Goal: Task Accomplishment & Management: Manage account settings

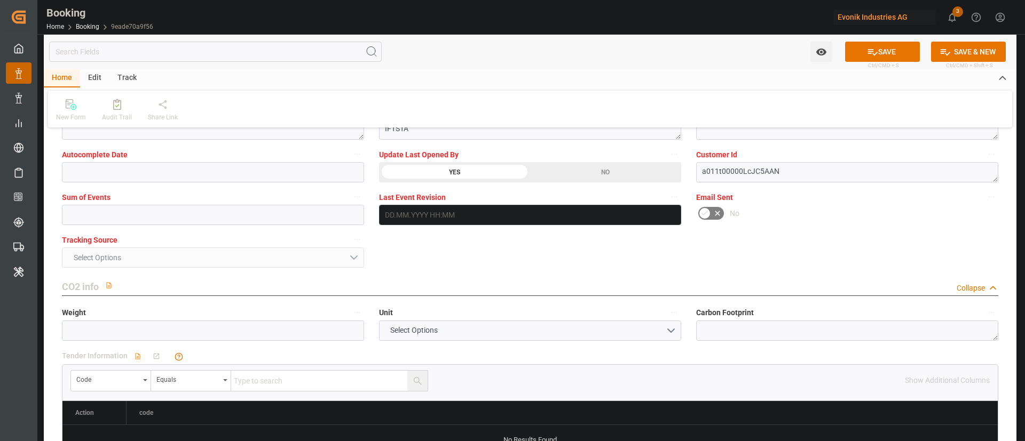
drag, startPoint x: 877, startPoint y: 48, endPoint x: 252, endPoint y: 1, distance: 627.3
click at [860, 56] on button "SAVE" at bounding box center [882, 52] width 75 height 20
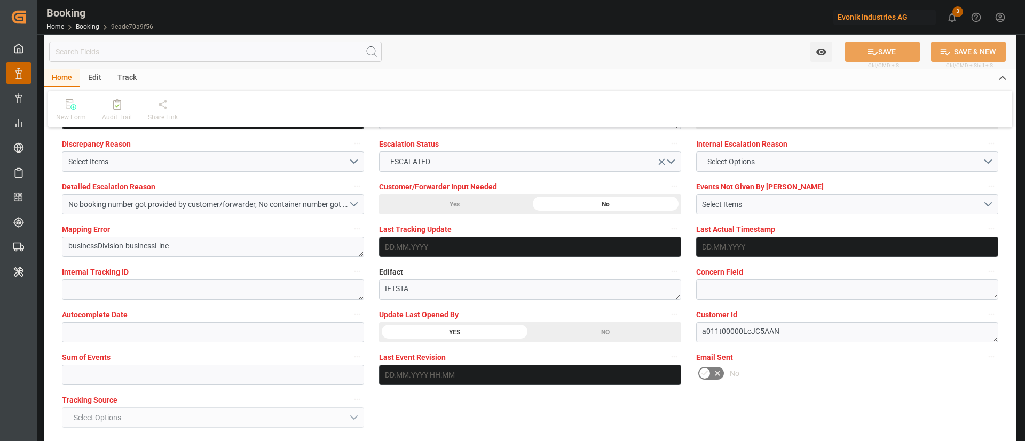
scroll to position [1841, 0]
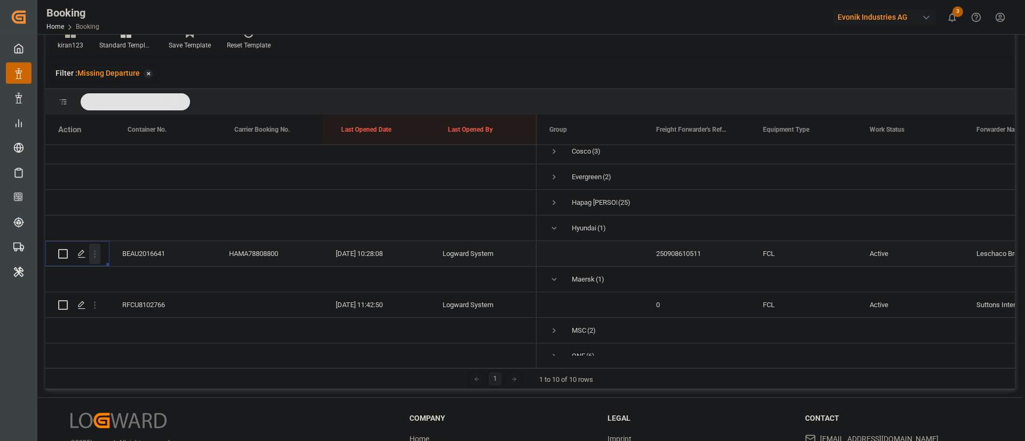
click at [96, 256] on icon "open menu" at bounding box center [94, 254] width 11 height 11
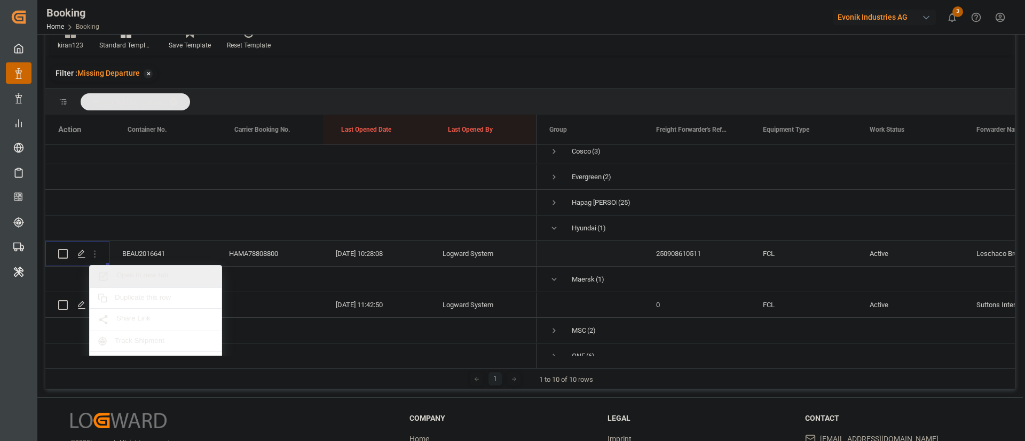
click at [135, 276] on span "Open in new tab" at bounding box center [164, 276] width 97 height 11
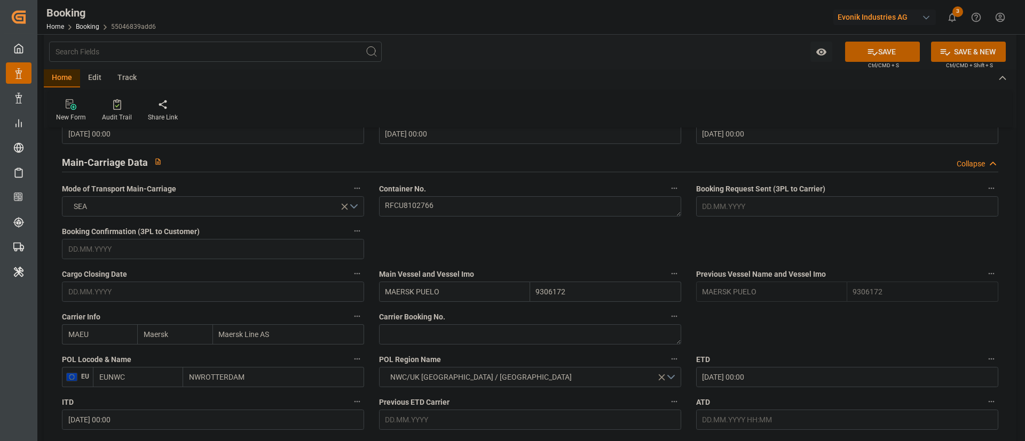
click at [191, 294] on input "NWROTTERDAM" at bounding box center [273, 377] width 181 height 20
paste input "text"
type input "[GEOGRAPHIC_DATA]"
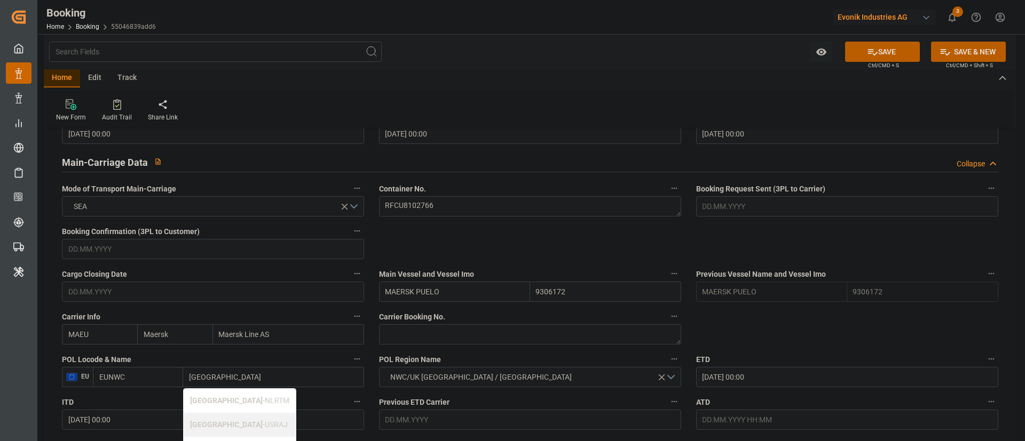
click at [219, 294] on div "Rotterdam - NLRTM" at bounding box center [240, 401] width 112 height 24
type input "NLRTM"
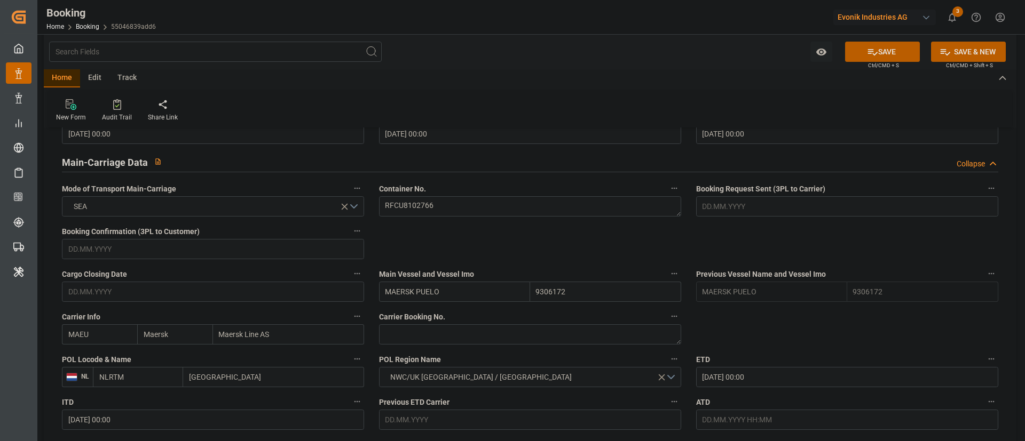
type input "[GEOGRAPHIC_DATA]"
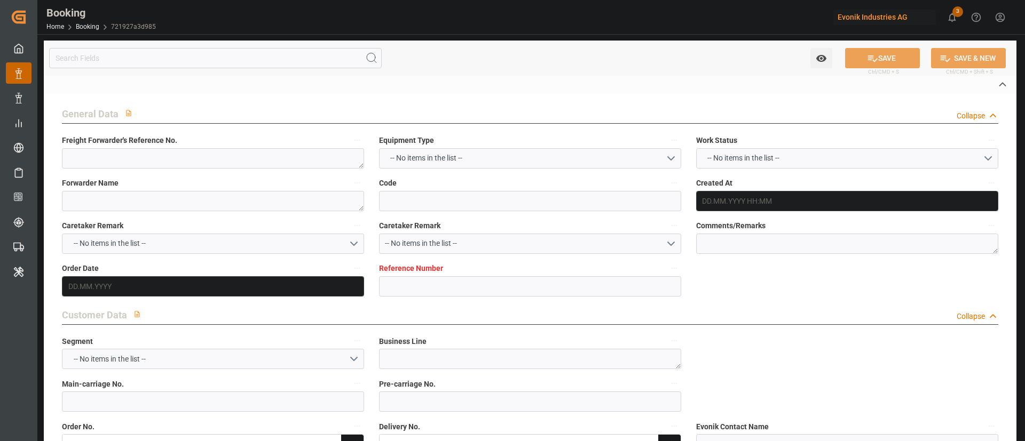
type input "JP"
type input "[GEOGRAPHIC_DATA]"
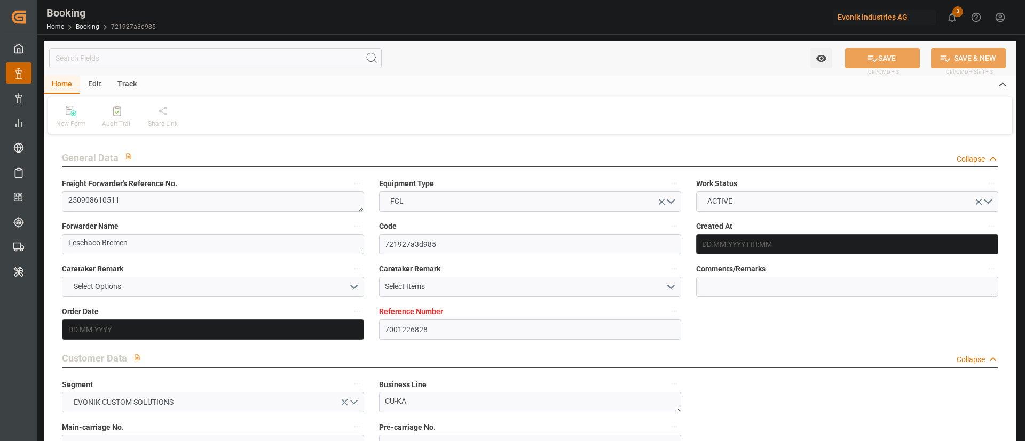
type input "7001226828"
type input "9312793"
type input "Hyundai"
type input "Hyundai Merchant Marine [DOMAIN_NAME]."
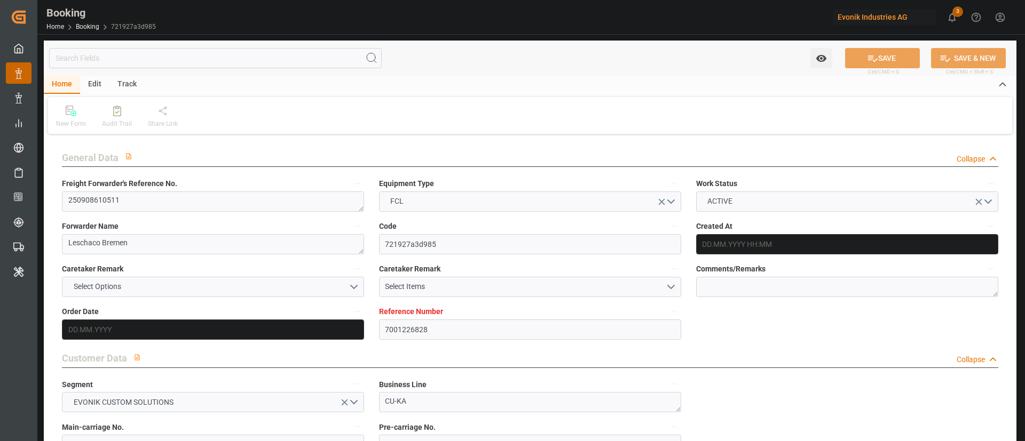
type input "NLRTM"
type input "JPTYO"
type input "0"
type input "NLRTM"
type input "JPTYO"
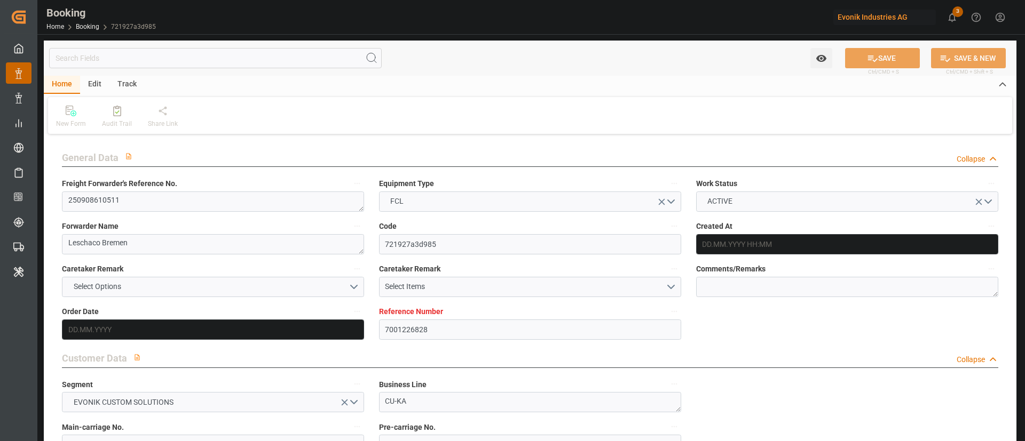
type input "9312793"
type input "[DATE] 15:10"
type input "[DATE]"
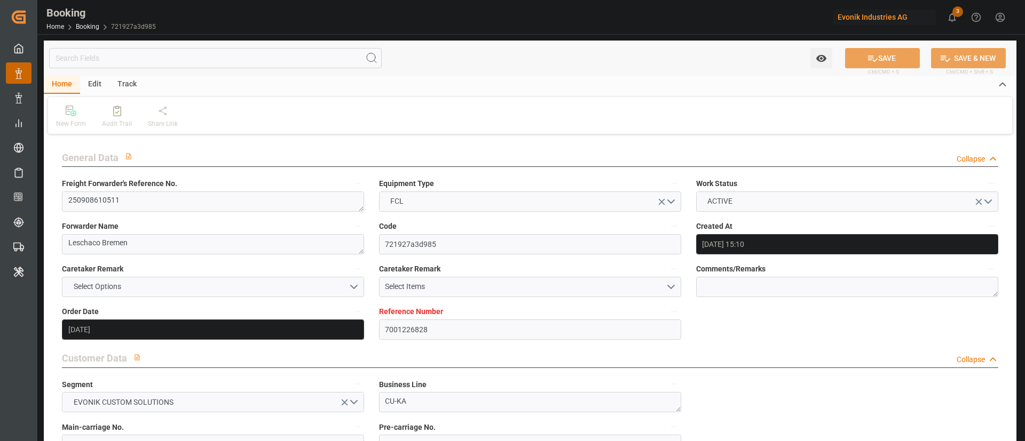
type input "[DATE] 17:00"
type input "[DATE] 00:00"
type input "[DATE]"
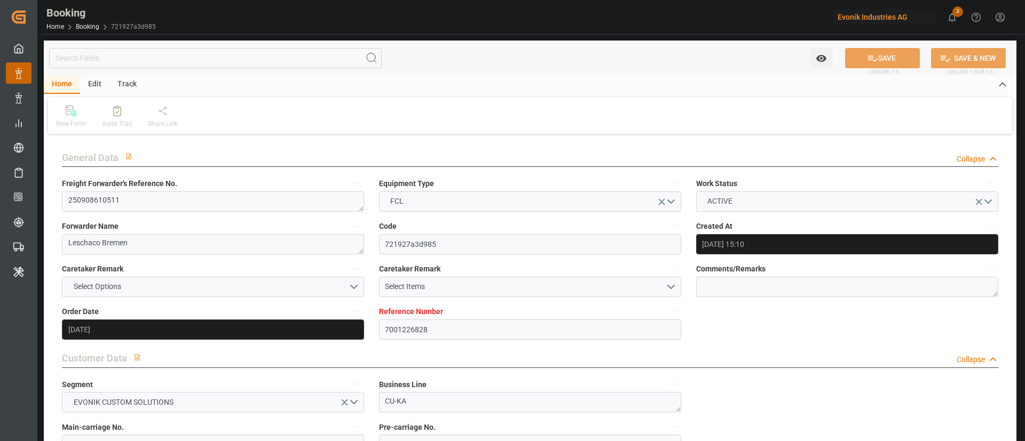
type input "[DATE] 00:00"
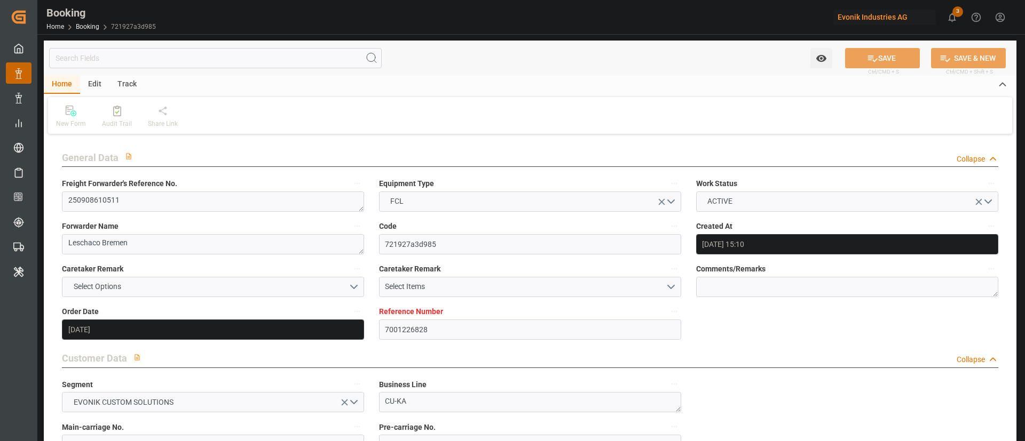
type input "[DATE]"
type input "[DATE] 10:28"
type input "[DATE]"
type input "[DATE] 14:32"
type input "[DATE] 20:00"
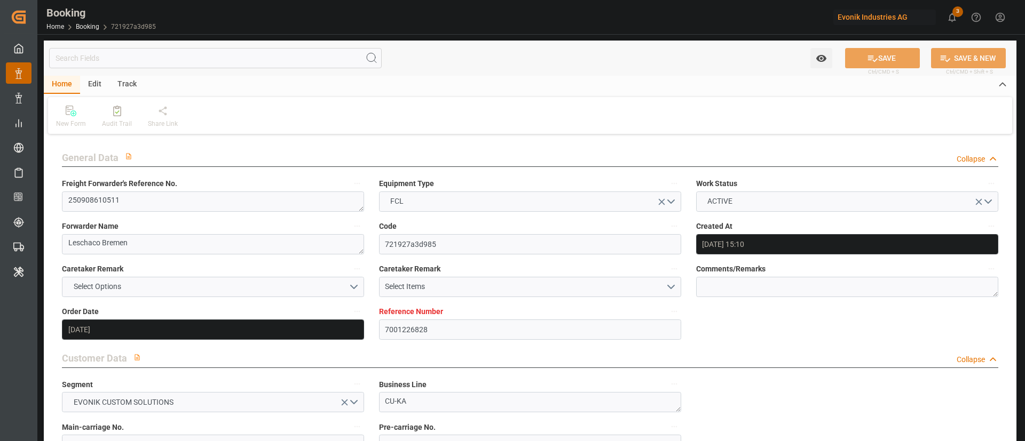
type input "[DATE] 20:00"
type input "[DATE] 15:37"
type input "[DATE] 03:00"
type input "[DATE] 00:00"
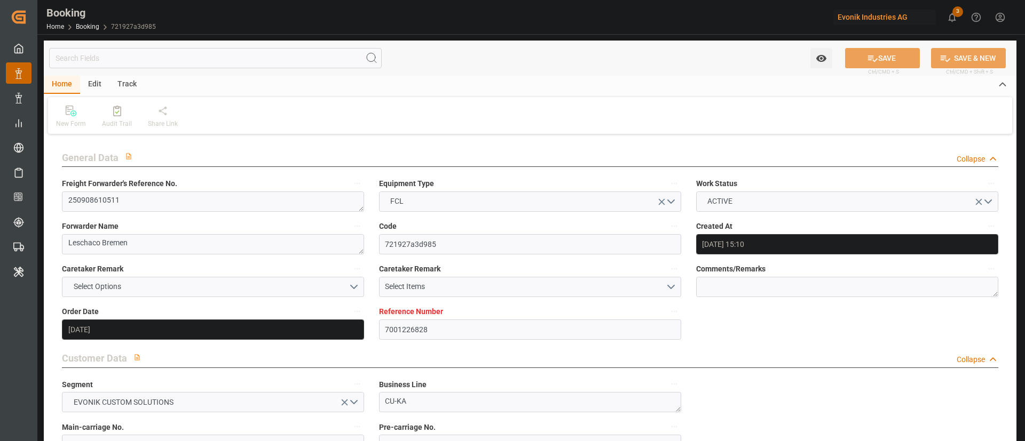
type input "[DATE] 09:16"
type input "[DATE] 11:00"
type input "[DATE] 23:00"
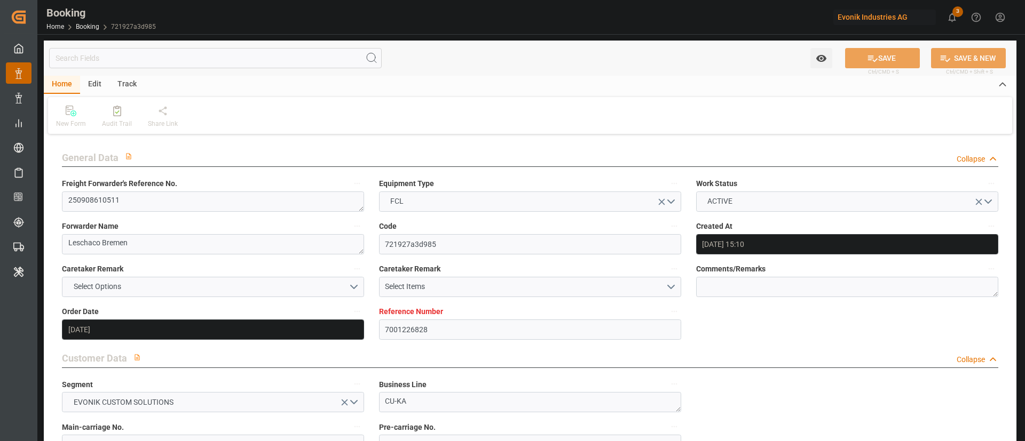
type input "[DATE] 09:16"
type input "[DATE] 11:00"
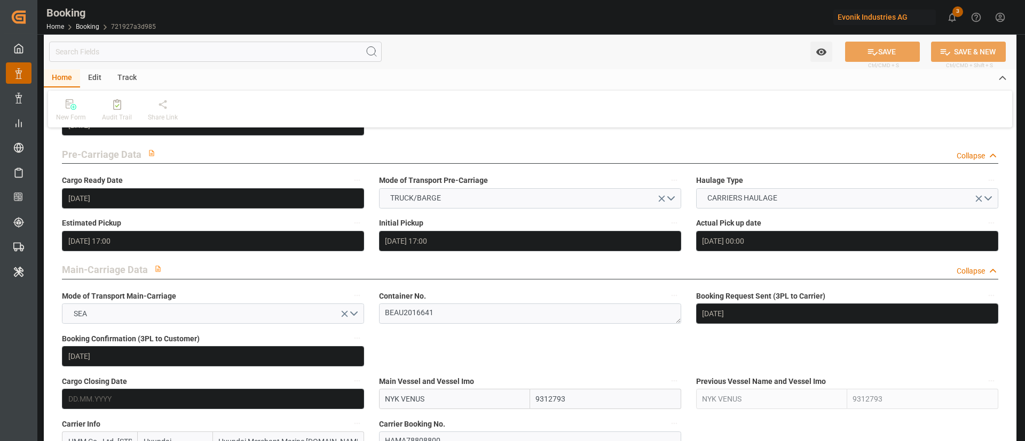
scroll to position [560, 0]
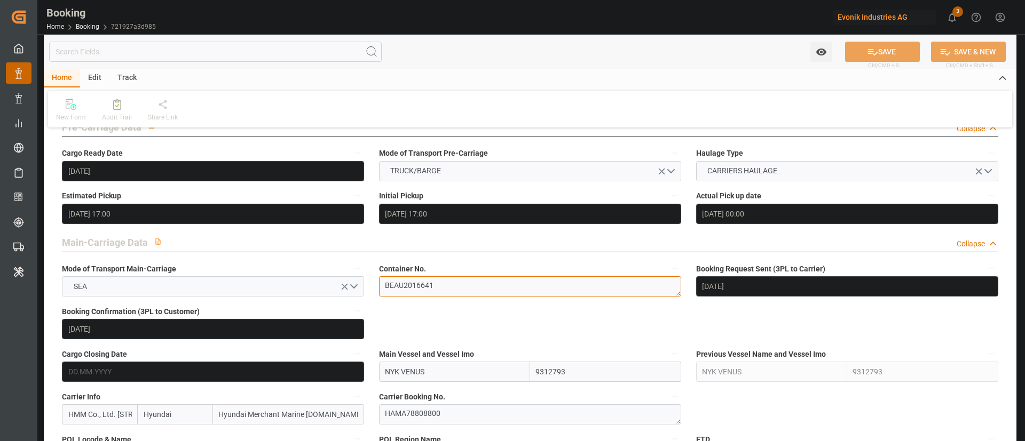
click at [460, 284] on textarea "BEAU2016641" at bounding box center [530, 286] width 302 height 20
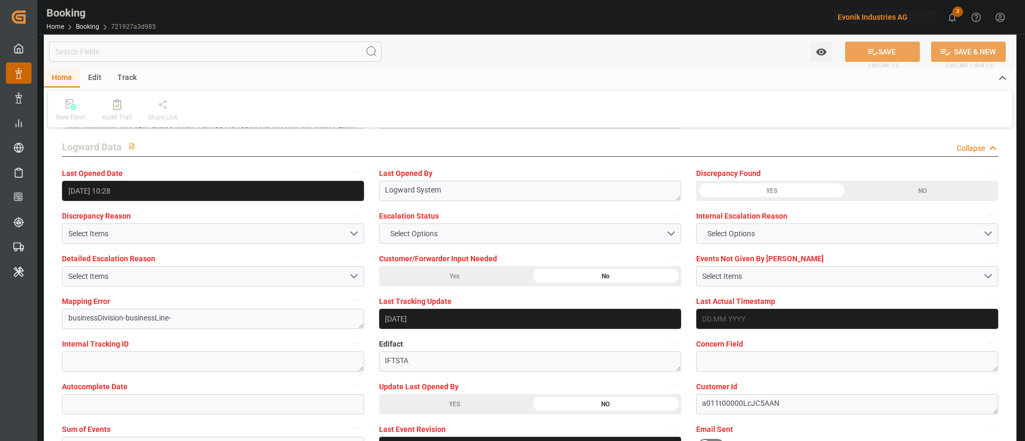
scroll to position [2001, 0]
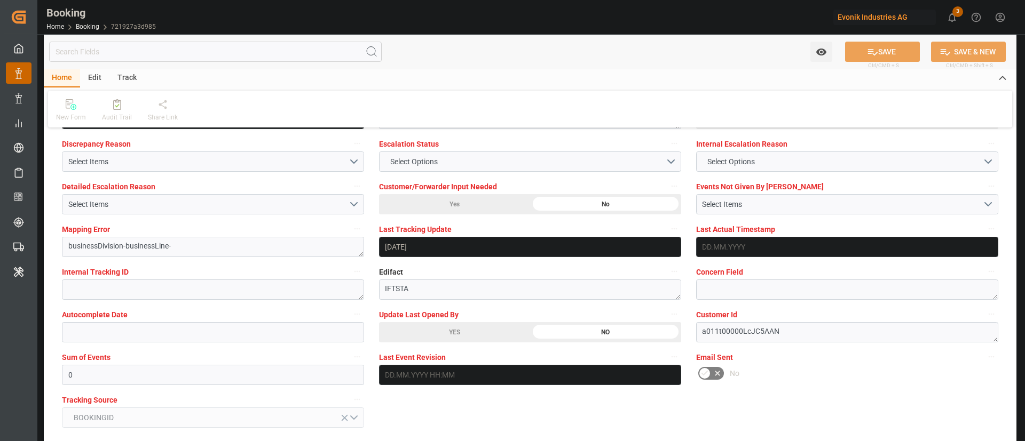
click at [440, 336] on div "YES" at bounding box center [454, 332] width 151 height 20
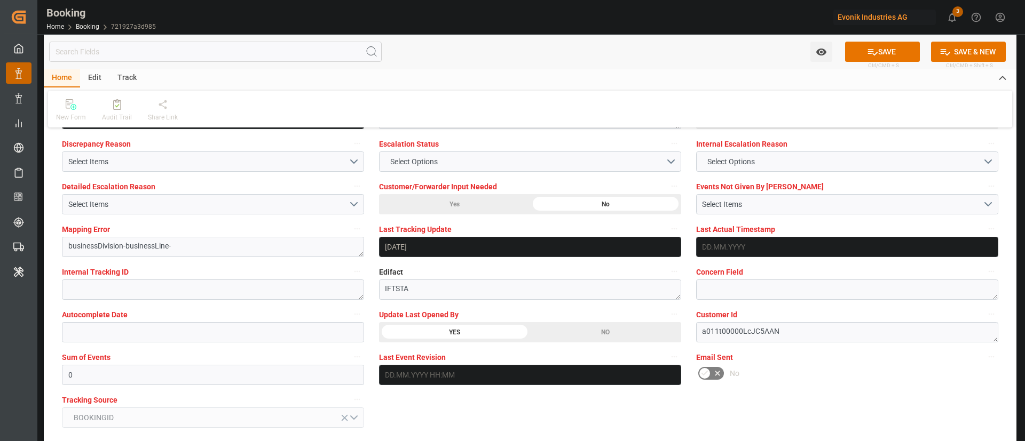
drag, startPoint x: 877, startPoint y: 45, endPoint x: 324, endPoint y: 146, distance: 562.1
click at [878, 45] on button "SAVE" at bounding box center [882, 52] width 75 height 20
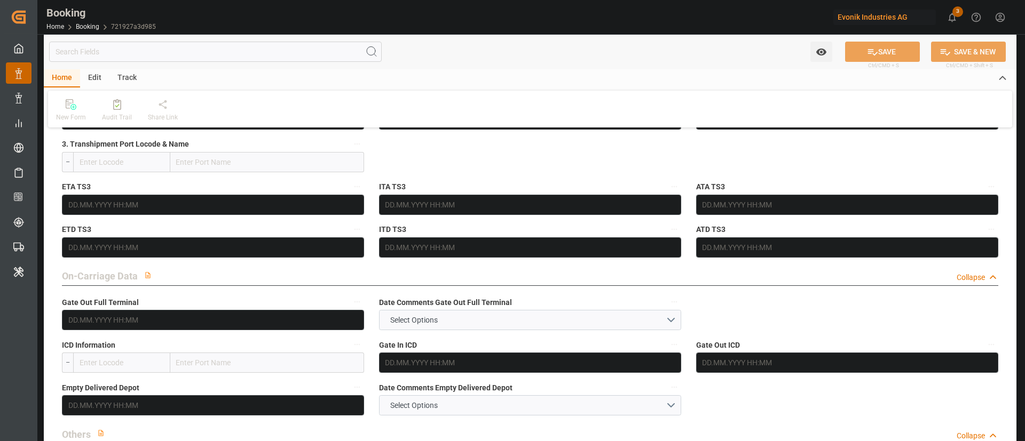
scroll to position [1201, 0]
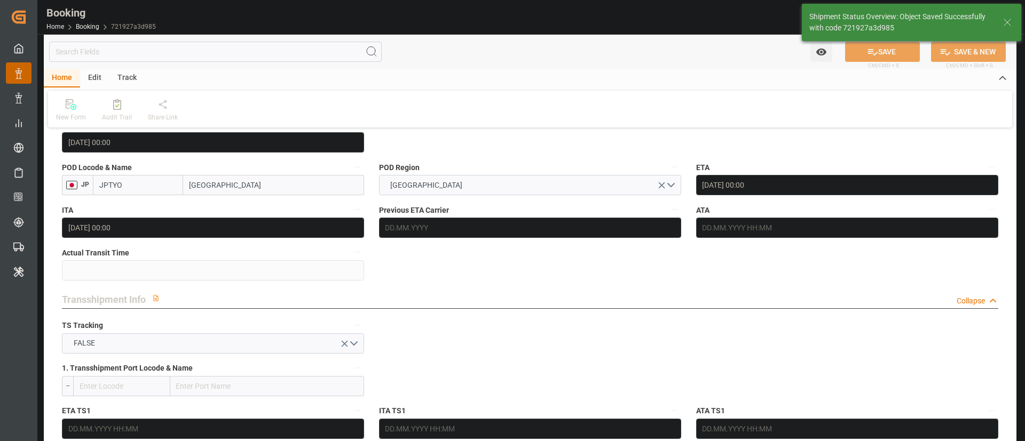
type textarea "Kiran Hari"
type input "[DATE] 07:37"
